Goal: Check status: Check status

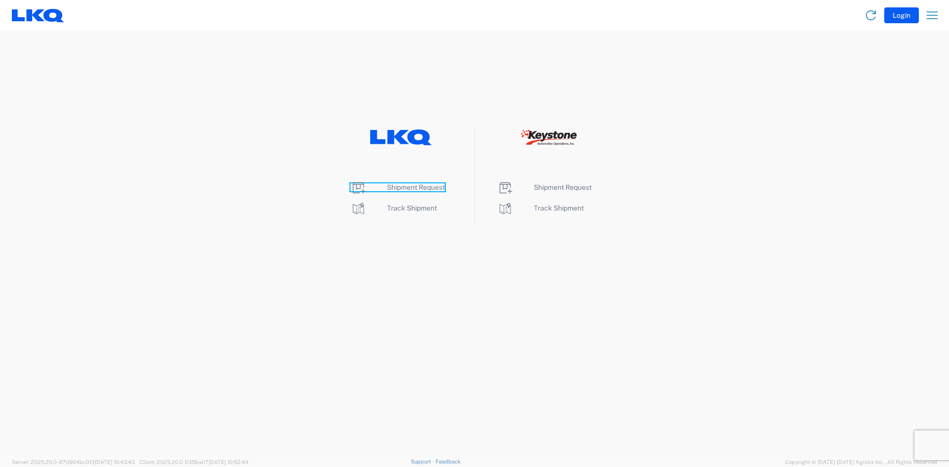
click at [416, 187] on span "Shipment Request" at bounding box center [416, 187] width 58 height 8
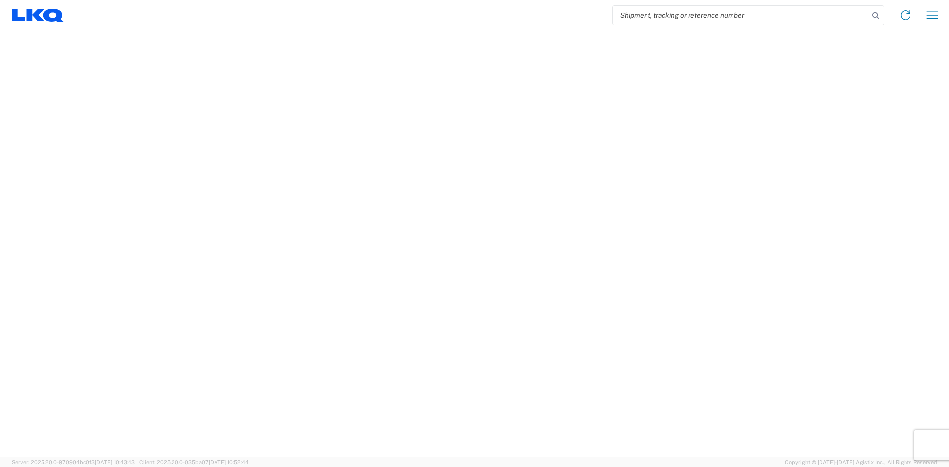
select select "FULL"
select select "LBS"
select select "IN"
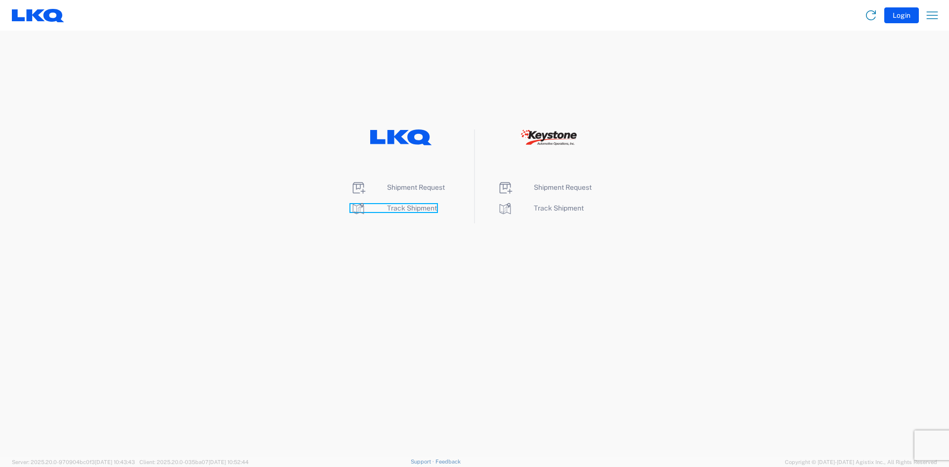
click at [398, 208] on span "Track Shipment" at bounding box center [412, 208] width 50 height 8
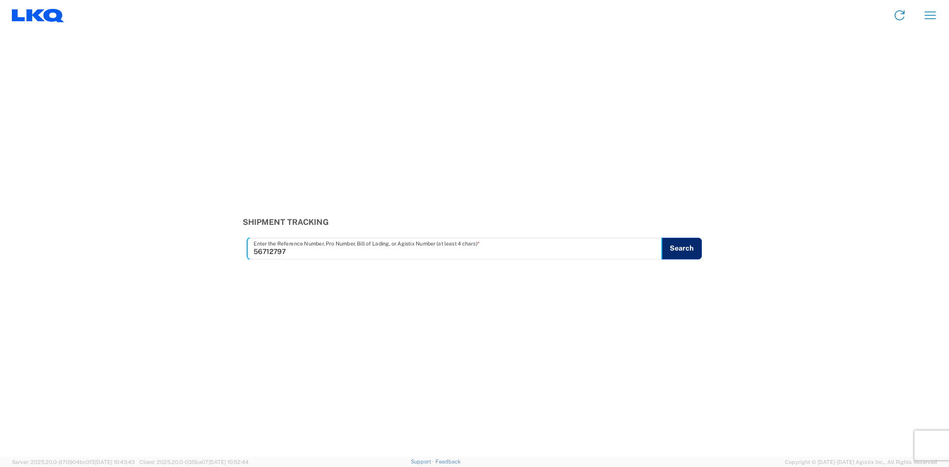
type input "56712797"
click at [676, 250] on button "Search" at bounding box center [681, 249] width 41 height 22
click at [269, 252] on input "text" at bounding box center [455, 248] width 413 height 17
type input "56860373"
click at [681, 253] on button "Search" at bounding box center [686, 249] width 41 height 22
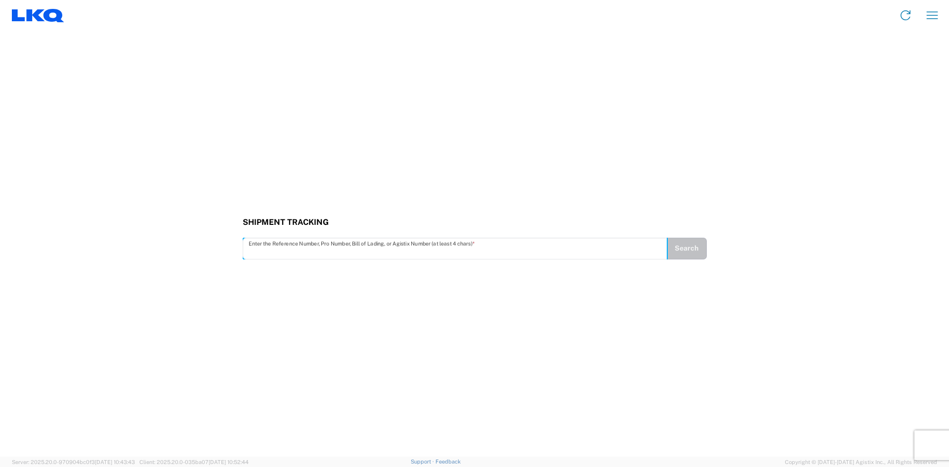
click at [279, 246] on input "text" at bounding box center [455, 248] width 413 height 17
type input "56789596"
click at [690, 248] on button "Search" at bounding box center [686, 249] width 41 height 22
click at [262, 249] on input "text" at bounding box center [455, 248] width 413 height 17
type input "56712797"
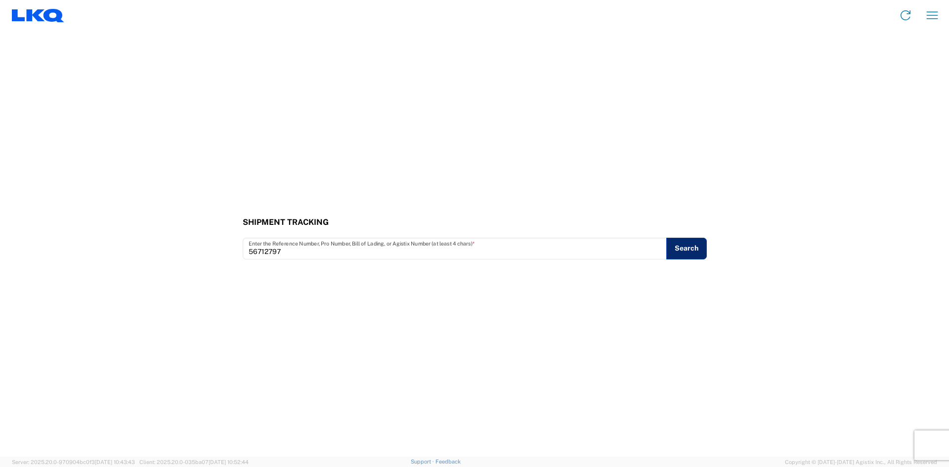
click at [687, 250] on button "Search" at bounding box center [686, 249] width 41 height 22
click at [279, 251] on input "text" at bounding box center [455, 248] width 413 height 17
type input "56860373"
click at [690, 252] on button "Search" at bounding box center [686, 249] width 41 height 22
click at [278, 249] on input "text" at bounding box center [455, 248] width 413 height 17
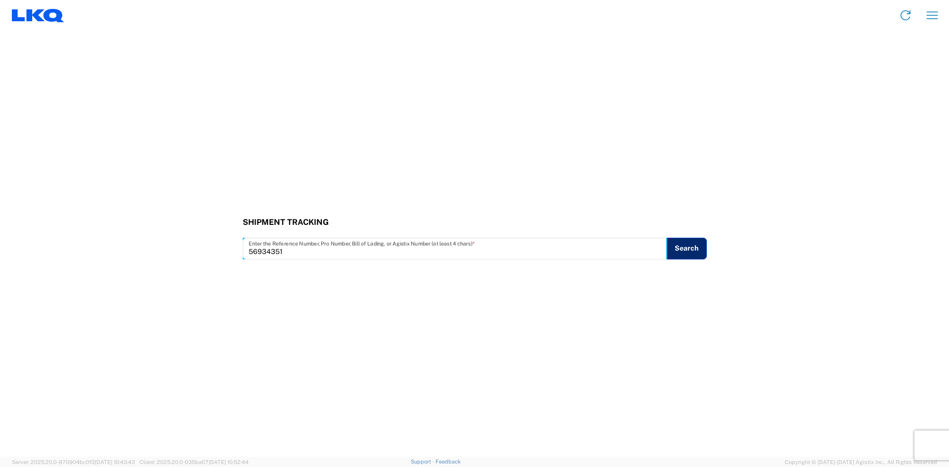
type input "56934351"
click at [684, 245] on button "Search" at bounding box center [686, 249] width 41 height 22
click at [272, 251] on input "text" at bounding box center [455, 248] width 413 height 17
type input "56640941"
click at [689, 246] on button "Search" at bounding box center [686, 249] width 41 height 22
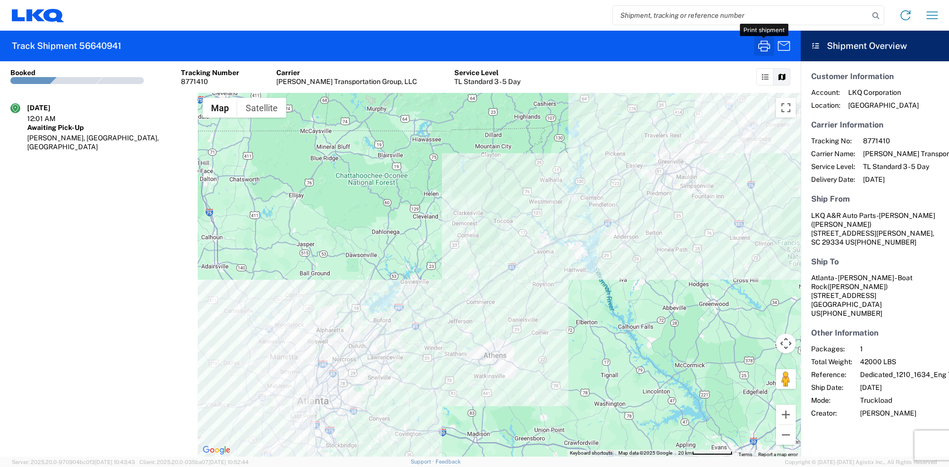
click at [764, 48] on icon "button" at bounding box center [764, 46] width 16 height 16
